Goal: Task Accomplishment & Management: Use online tool/utility

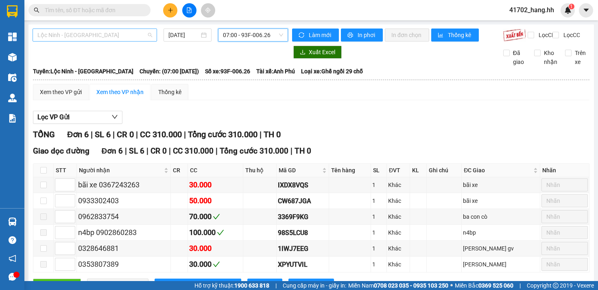
click at [129, 36] on span "Lộc Ninh - [GEOGRAPHIC_DATA]" at bounding box center [94, 35] width 115 height 12
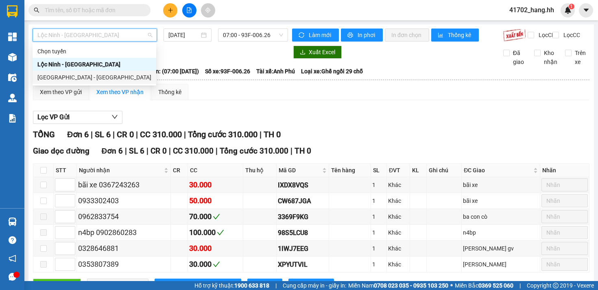
click at [80, 73] on div "[GEOGRAPHIC_DATA] - [GEOGRAPHIC_DATA]" at bounding box center [94, 77] width 114 height 9
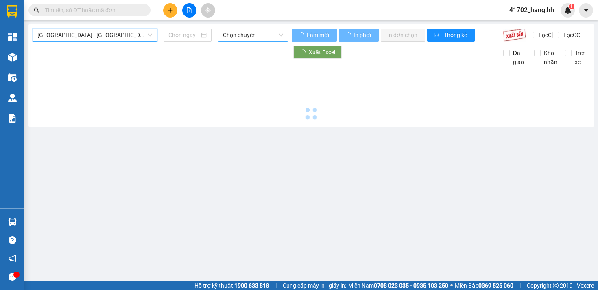
type input "[DATE]"
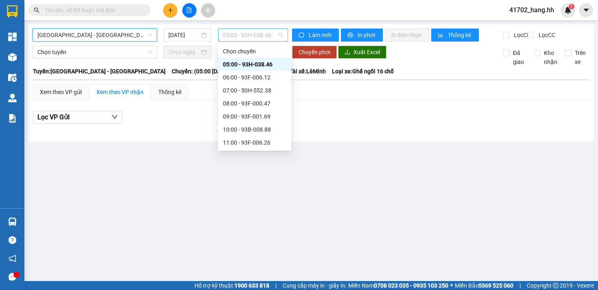
click at [241, 36] on span "05:00 - 93H-038.46" at bounding box center [253, 35] width 60 height 12
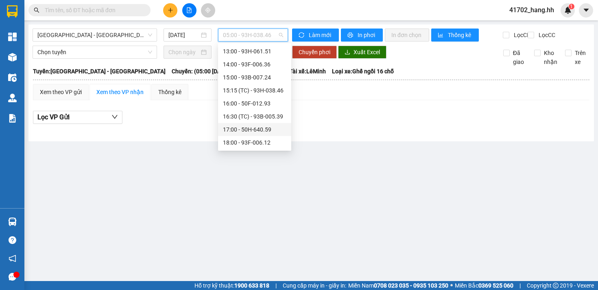
scroll to position [82, 0]
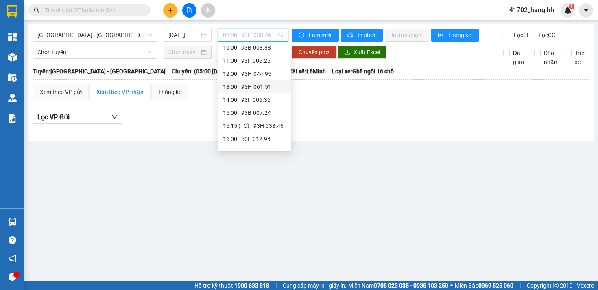
click at [274, 85] on div "13:00 - 93H-061.51" at bounding box center [254, 86] width 63 height 9
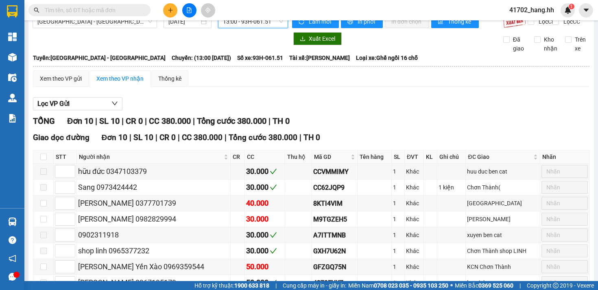
scroll to position [83, 0]
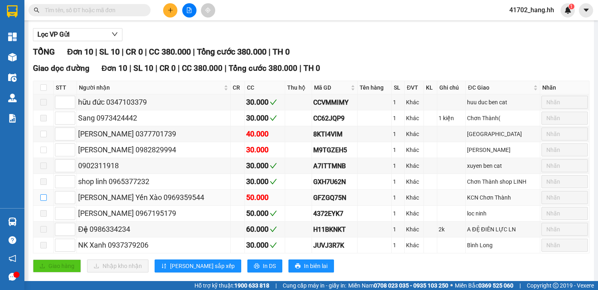
click at [41, 201] on input "checkbox" at bounding box center [43, 197] width 7 height 7
checkbox input "true"
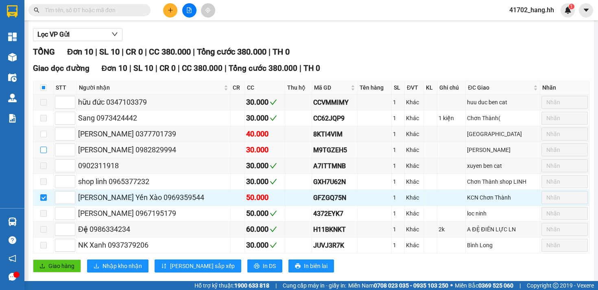
click at [44, 153] on input "checkbox" at bounding box center [43, 150] width 7 height 7
checkbox input "true"
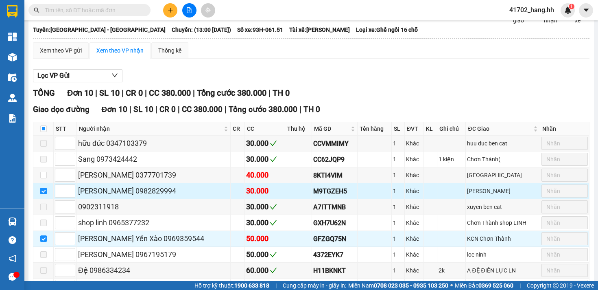
scroll to position [0, 0]
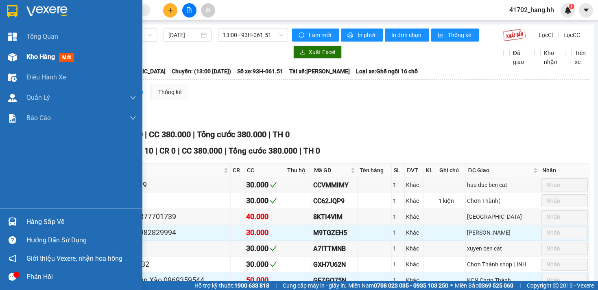
click at [30, 52] on div "Kho hàng mới" at bounding box center [51, 57] width 51 height 10
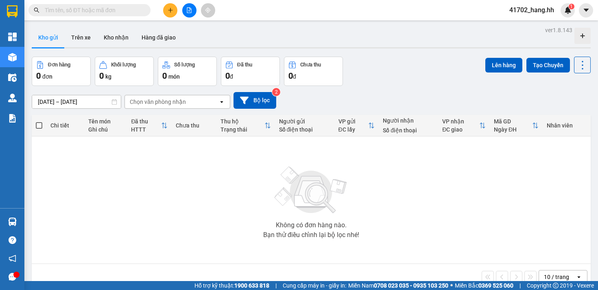
click at [187, 10] on icon "file-add" at bounding box center [189, 10] width 4 height 6
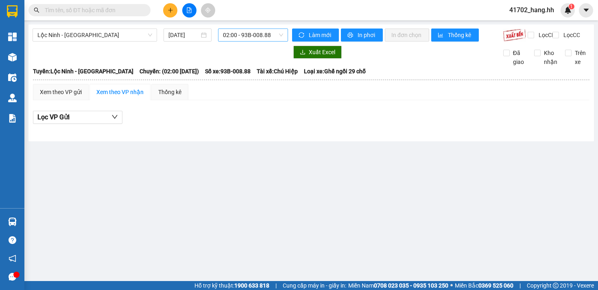
click at [252, 41] on div "02:00 - 93B-008.88" at bounding box center [253, 34] width 70 height 13
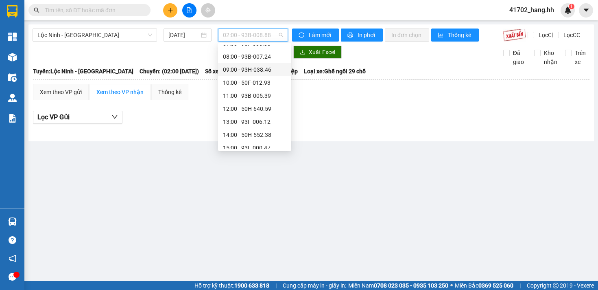
scroll to position [156, 0]
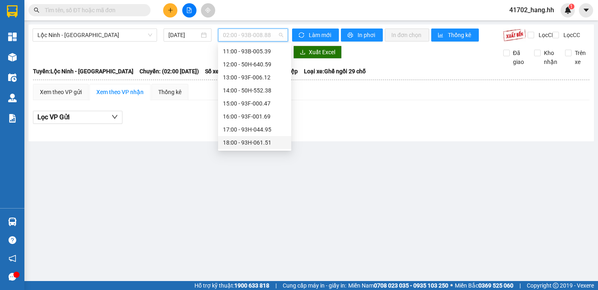
click at [272, 143] on div "18:00 - 93H-061.51" at bounding box center [254, 142] width 63 height 9
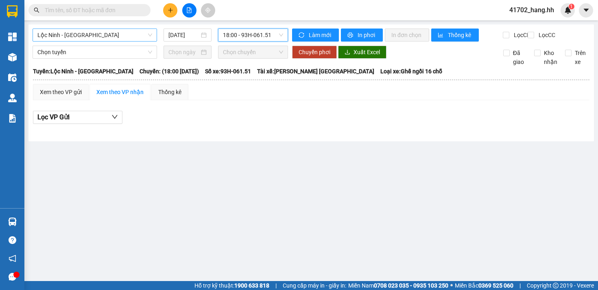
click at [117, 33] on span "Lộc Ninh - [GEOGRAPHIC_DATA]" at bounding box center [94, 35] width 115 height 12
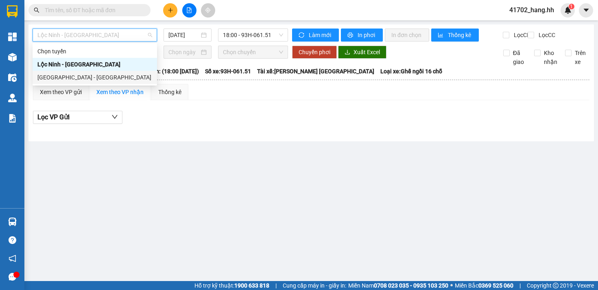
click at [98, 74] on div "[GEOGRAPHIC_DATA] - [GEOGRAPHIC_DATA]" at bounding box center [94, 77] width 115 height 9
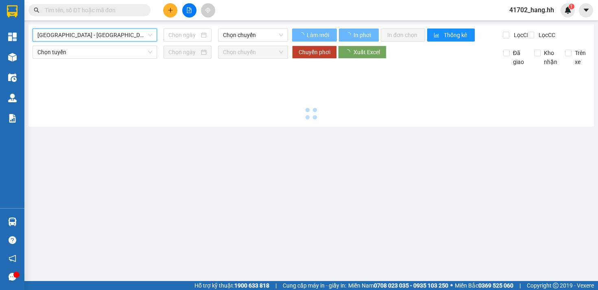
type input "[DATE]"
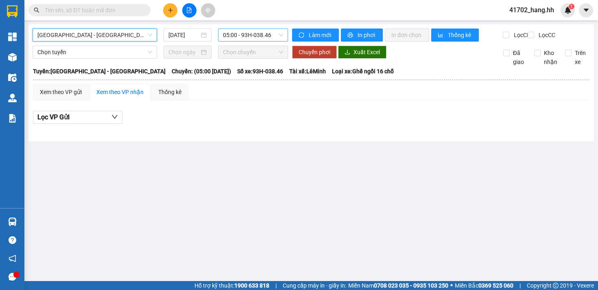
click at [240, 37] on span "05:00 - 93H-038.46" at bounding box center [253, 35] width 60 height 12
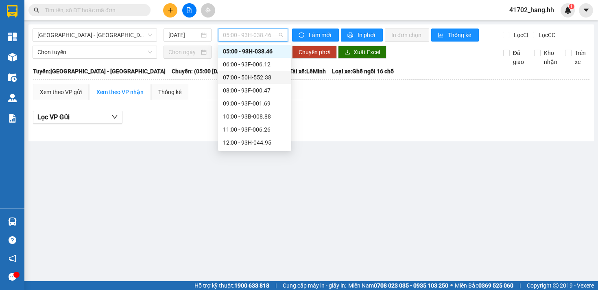
scroll to position [82, 0]
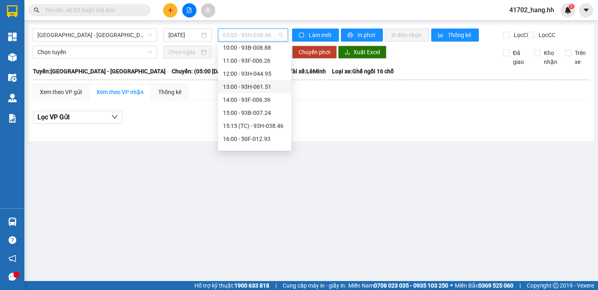
click at [258, 85] on div "13:00 - 93H-061.51" at bounding box center [254, 86] width 63 height 9
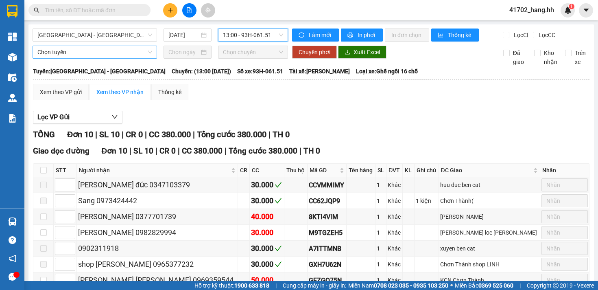
click at [129, 55] on span "Chọn tuyến" at bounding box center [94, 52] width 115 height 12
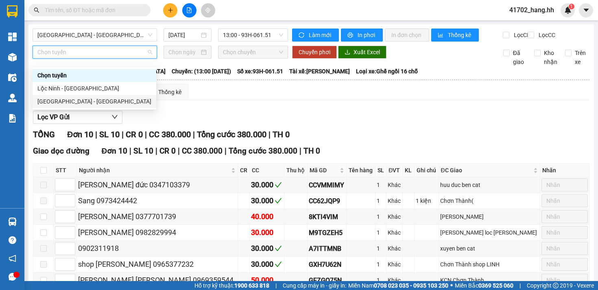
click at [88, 100] on div "[GEOGRAPHIC_DATA] - [GEOGRAPHIC_DATA]" at bounding box center [94, 101] width 114 height 9
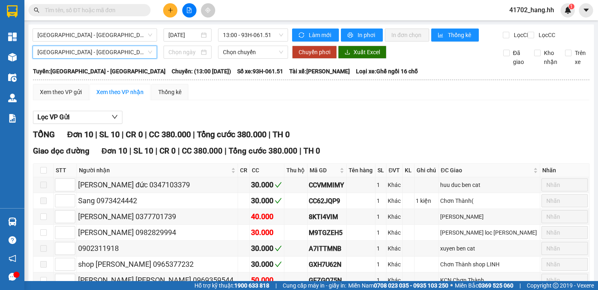
click at [115, 58] on span "[GEOGRAPHIC_DATA] - [GEOGRAPHIC_DATA]" at bounding box center [94, 52] width 115 height 12
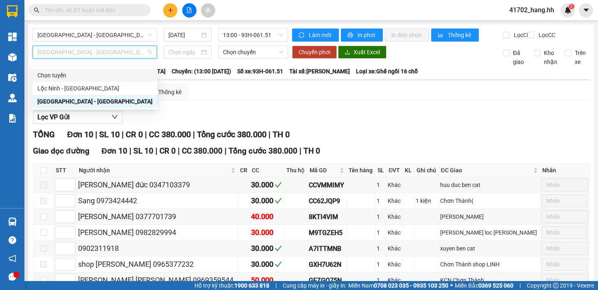
click at [86, 81] on div "Chọn tuyến" at bounding box center [95, 75] width 125 height 13
click at [99, 55] on span "[GEOGRAPHIC_DATA] - [GEOGRAPHIC_DATA]" at bounding box center [94, 52] width 115 height 12
click at [74, 90] on div "Lộc Ninh - [GEOGRAPHIC_DATA]" at bounding box center [94, 88] width 115 height 9
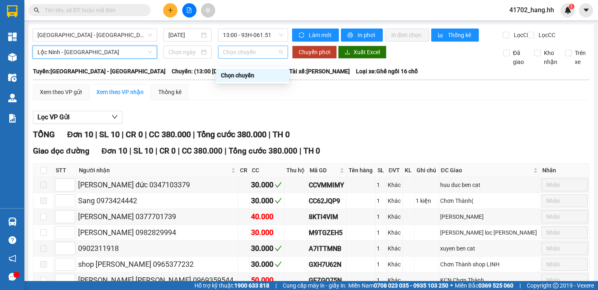
click at [223, 58] on span "Chọn chuyến" at bounding box center [253, 52] width 60 height 12
click at [194, 57] on input at bounding box center [184, 52] width 31 height 9
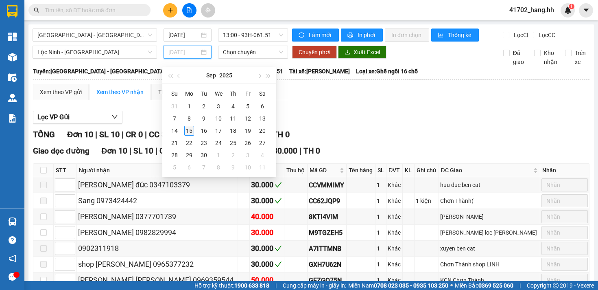
type input "[DATE]"
click at [187, 132] on div "15" at bounding box center [189, 131] width 10 height 10
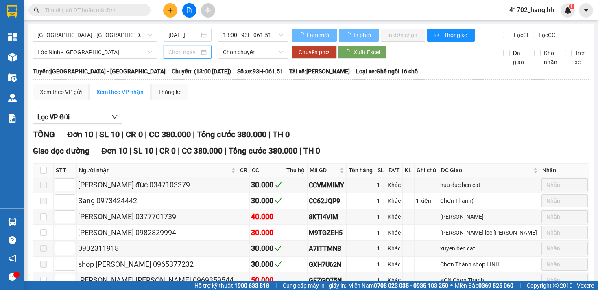
type input "[DATE]"
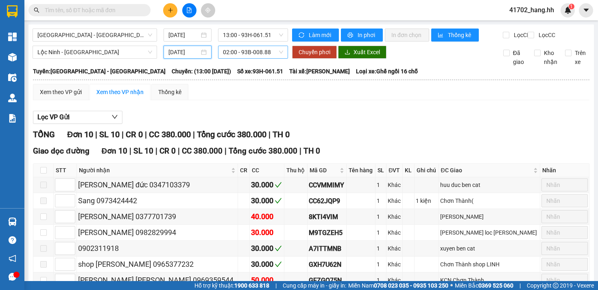
click at [271, 58] on span "02:00 - 93B-008.88" at bounding box center [253, 52] width 60 height 12
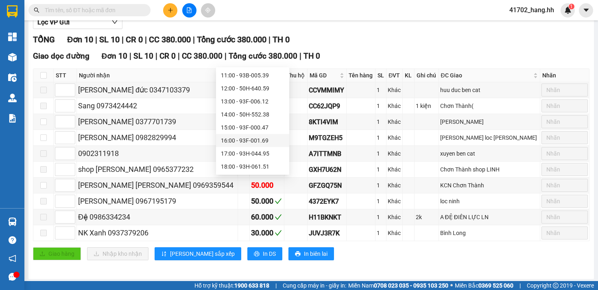
scroll to position [104, 0]
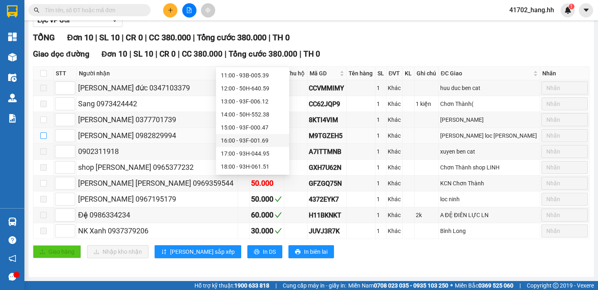
click at [43, 136] on input "checkbox" at bounding box center [43, 135] width 7 height 7
checkbox input "true"
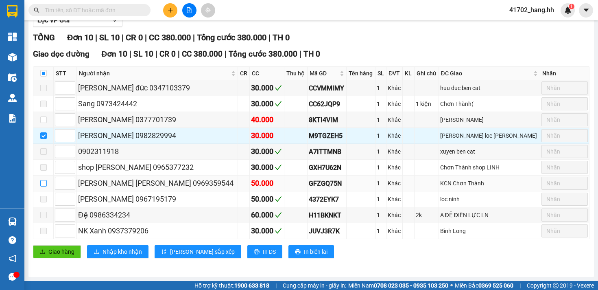
click at [42, 184] on input "checkbox" at bounding box center [43, 183] width 7 height 7
checkbox input "true"
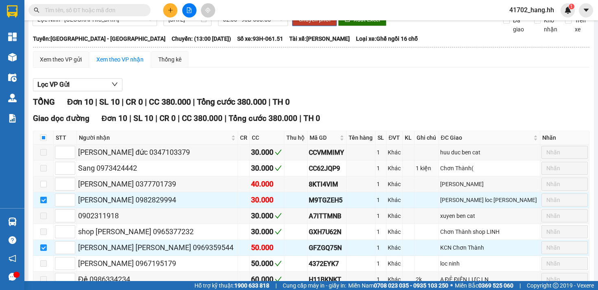
scroll to position [0, 0]
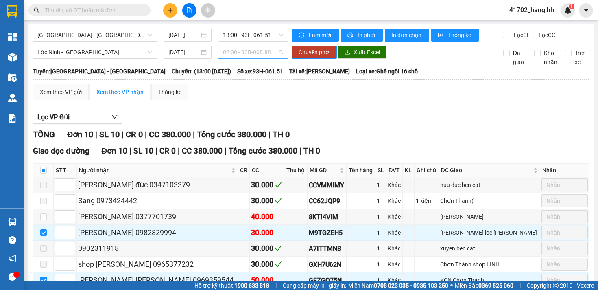
click at [242, 58] on span "02:00 - 93B-008.88" at bounding box center [253, 52] width 60 height 12
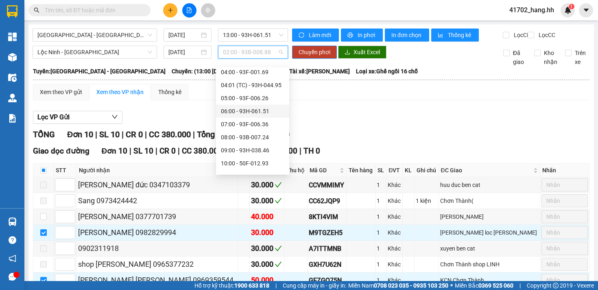
scroll to position [156, 0]
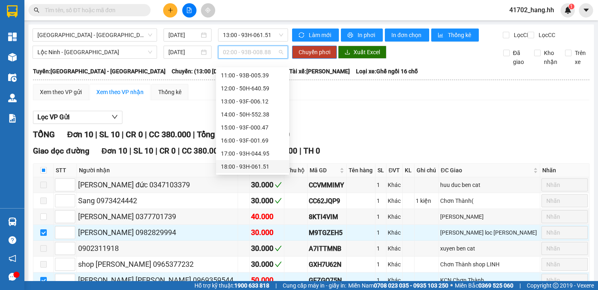
click at [253, 165] on div "18:00 - 93H-061.51" at bounding box center [252, 166] width 63 height 9
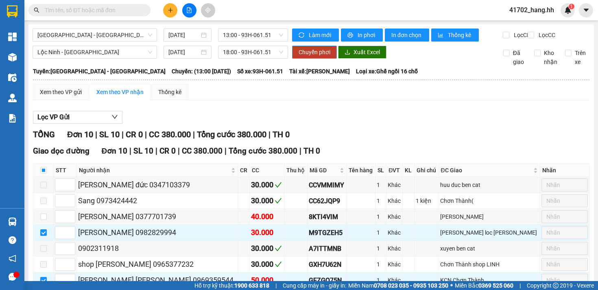
click at [315, 57] on span "Chuyển phơi" at bounding box center [315, 52] width 32 height 9
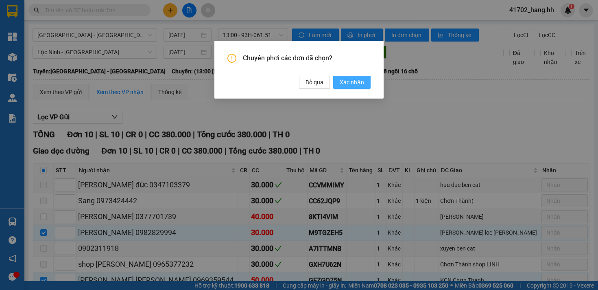
click at [348, 83] on span "Xác nhận" at bounding box center [352, 82] width 24 height 9
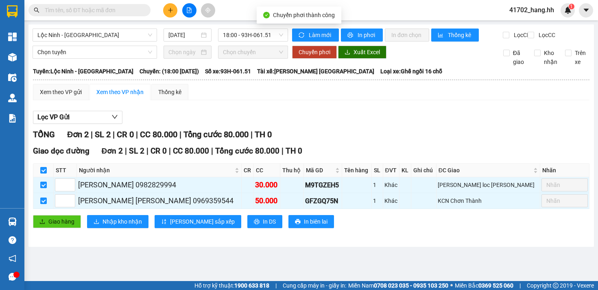
checkbox input "false"
